Goal: Register for event/course

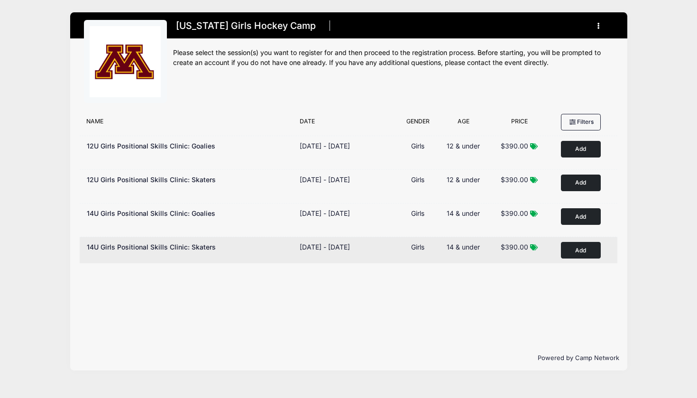
click at [589, 248] on button "Add to Cart" at bounding box center [581, 250] width 40 height 17
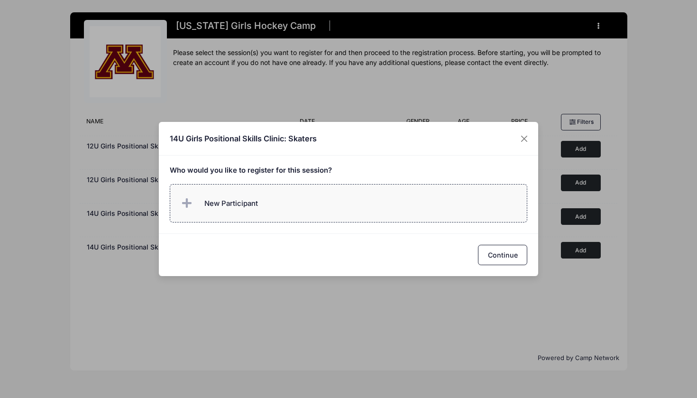
click at [242, 204] on span "New Participant" at bounding box center [231, 203] width 54 height 10
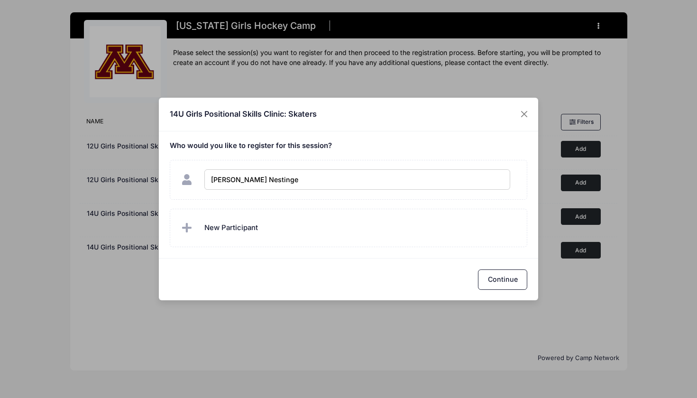
type input "[PERSON_NAME]"
checkbox input "true"
click at [502, 277] on button "Continue" at bounding box center [502, 279] width 49 height 20
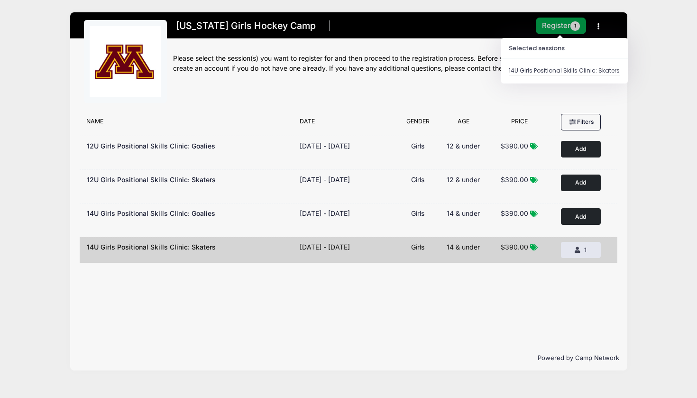
click at [562, 26] on button "Register 1" at bounding box center [561, 26] width 50 height 17
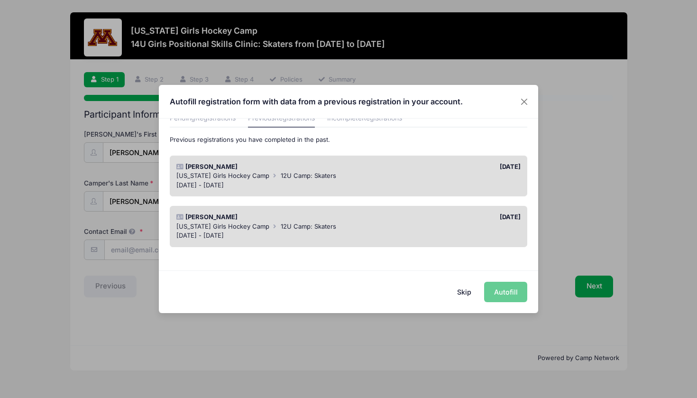
scroll to position [45, 0]
click at [300, 220] on div "Alida Nestingen" at bounding box center [260, 217] width 177 height 9
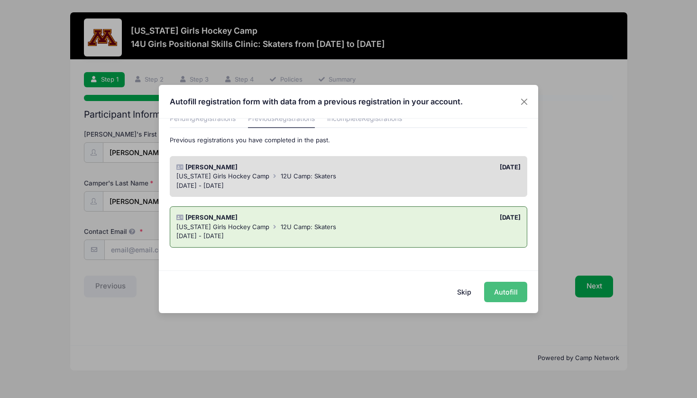
click at [516, 288] on button "Autofill" at bounding box center [505, 291] width 43 height 20
type input "[PERSON_NAME][EMAIL_ADDRESS][DOMAIN_NAME]"
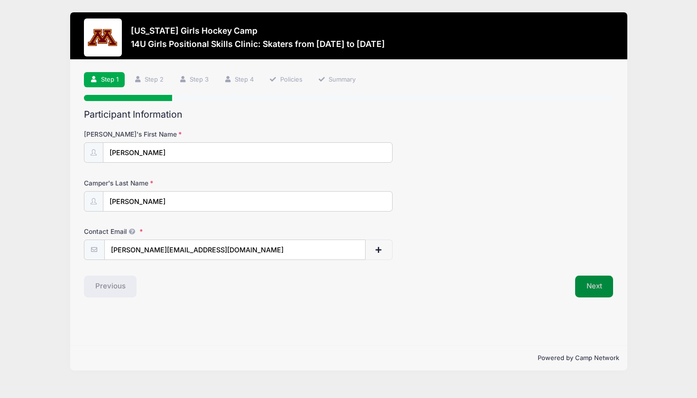
click at [598, 281] on button "Next" at bounding box center [594, 286] width 38 height 22
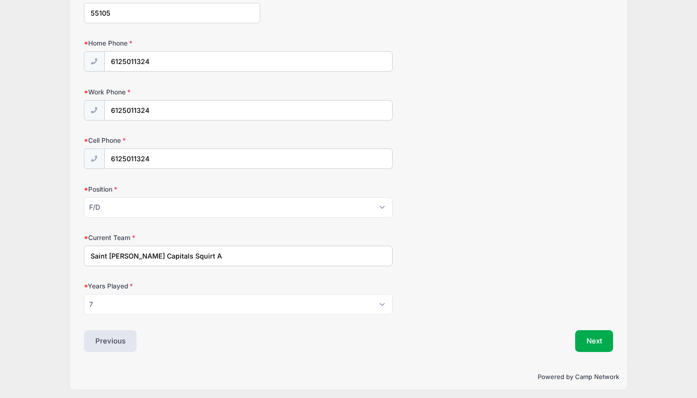
scroll to position [430, 0]
click at [268, 252] on input "Saint Paul Capitals Squirt A" at bounding box center [238, 256] width 309 height 20
type input "S"
type input "Blake Girls High School Hockey"
select select "10"
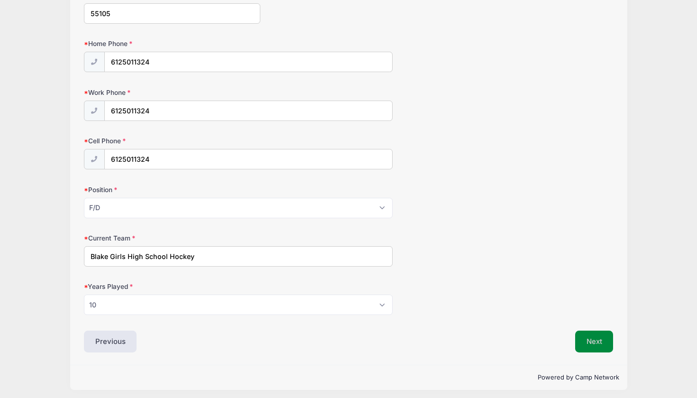
click at [595, 338] on button "Next" at bounding box center [594, 341] width 38 height 22
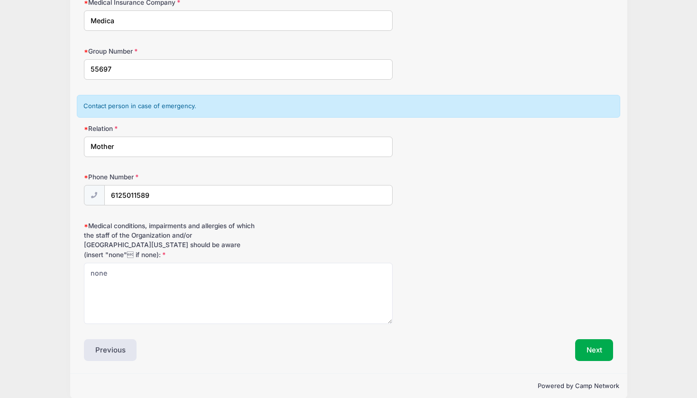
scroll to position [209, 0]
click at [153, 144] on input "Mother" at bounding box center [238, 147] width 309 height 20
type input "M"
type input "Mother"
click at [593, 339] on button "Next" at bounding box center [594, 350] width 38 height 22
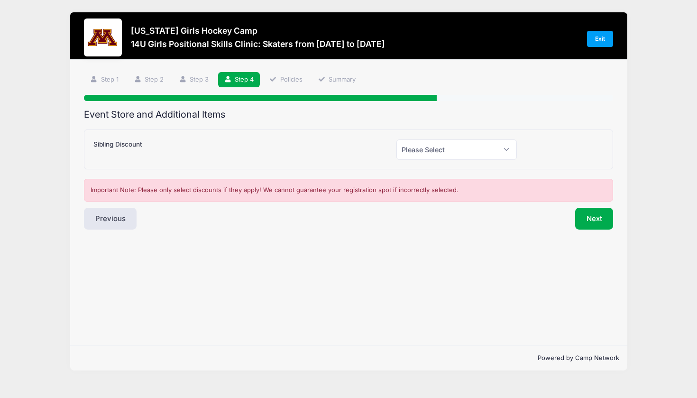
scroll to position [0, 0]
click at [590, 217] on button "Next" at bounding box center [594, 219] width 38 height 22
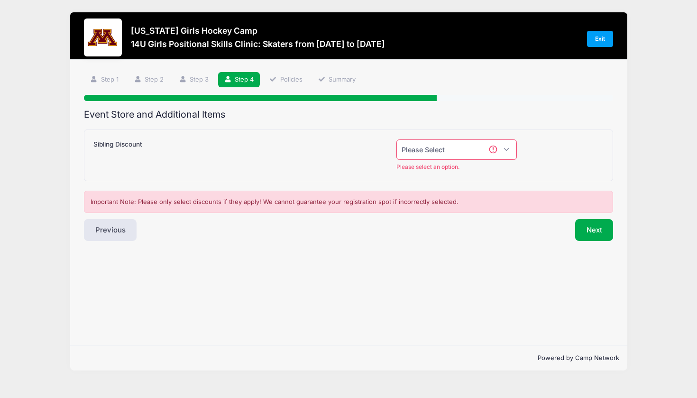
select select "0"
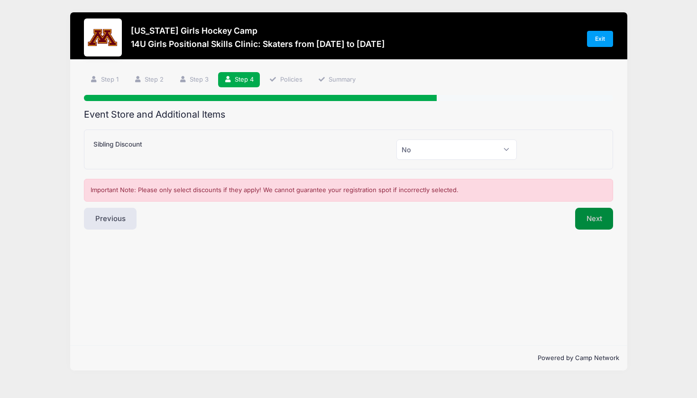
click at [593, 217] on button "Next" at bounding box center [594, 219] width 38 height 22
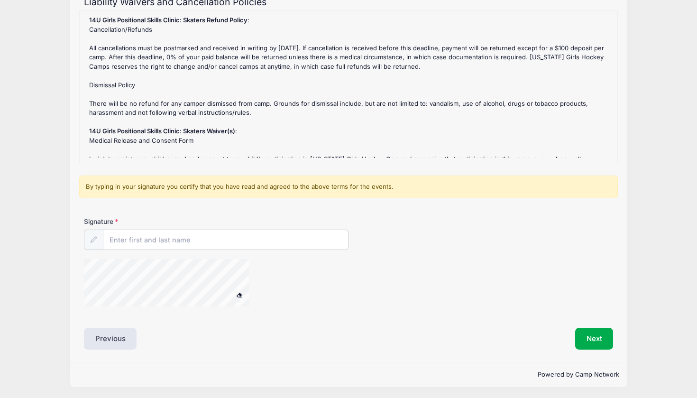
scroll to position [112, 0]
click at [251, 243] on input "Signature" at bounding box center [225, 240] width 245 height 20
type input "Peder Nestingen"
click at [591, 330] on button "Next" at bounding box center [594, 339] width 38 height 22
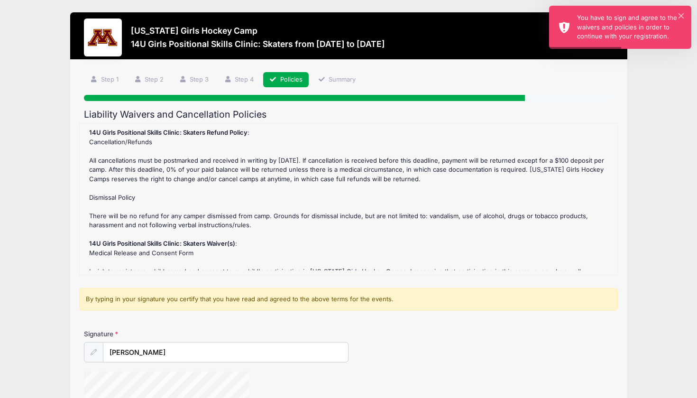
scroll to position [0, 0]
click at [681, 14] on button "×" at bounding box center [680, 15] width 5 height 5
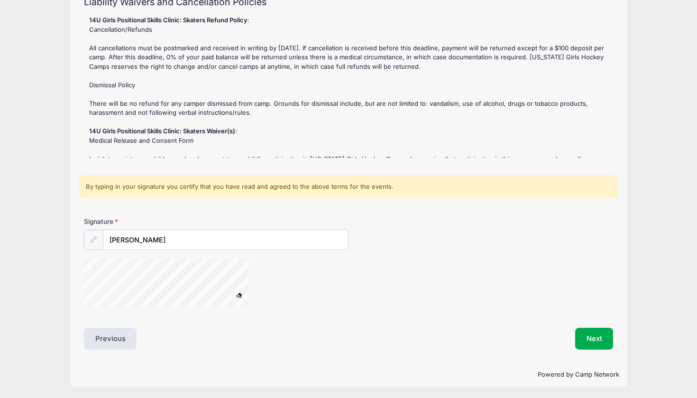
scroll to position [112, 0]
click at [172, 249] on div "Signature Peder Nestingen" at bounding box center [348, 266] width 538 height 99
click at [591, 340] on button "Next" at bounding box center [594, 339] width 38 height 22
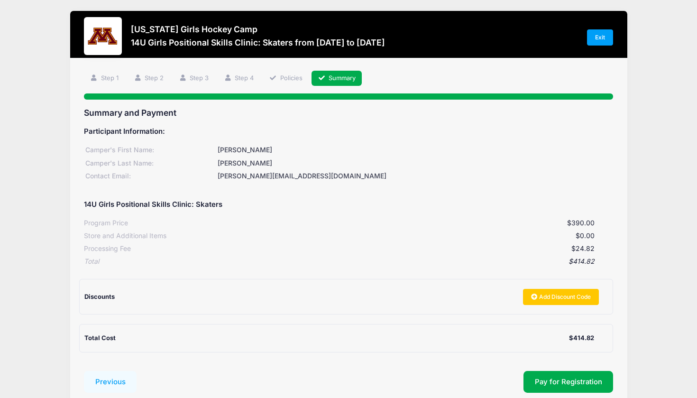
scroll to position [0, 0]
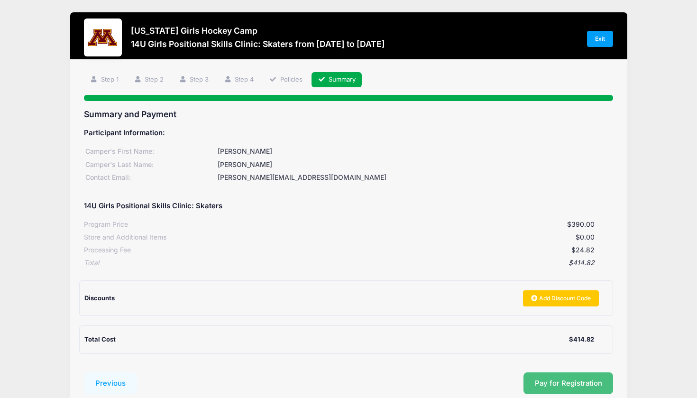
click at [589, 372] on button "Pay for Registration" at bounding box center [568, 383] width 90 height 22
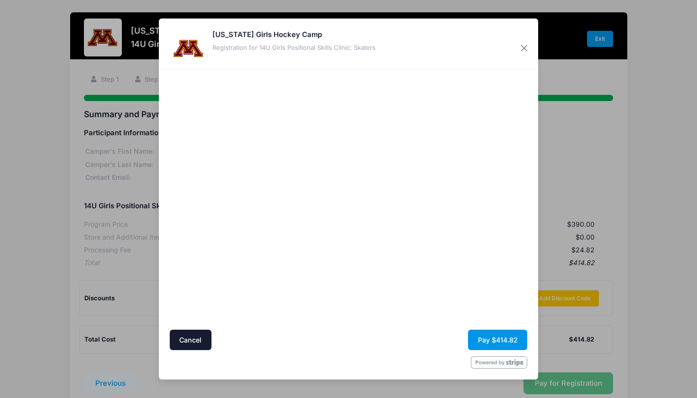
click at [505, 336] on button "Pay $414.82" at bounding box center [497, 339] width 59 height 20
click at [498, 336] on button "Pay $414.82" at bounding box center [497, 339] width 59 height 20
